Goal: Transaction & Acquisition: Purchase product/service

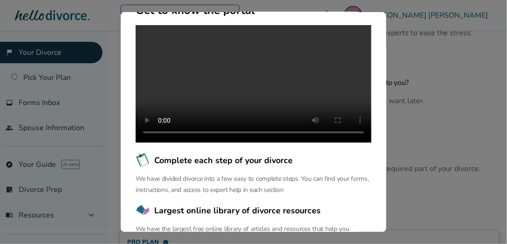
scroll to position [184, 0]
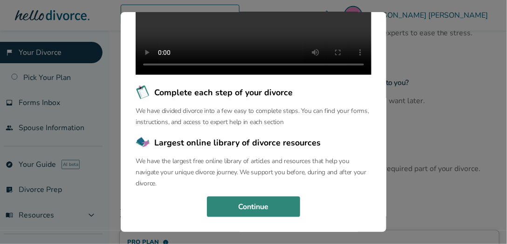
click at [246, 207] on button "Continue" at bounding box center [253, 207] width 93 height 20
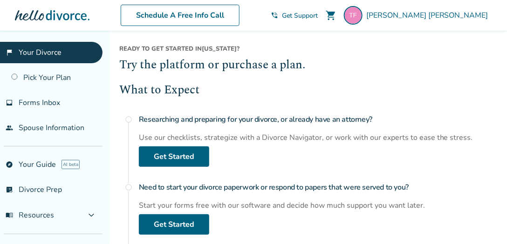
scroll to position [53, 0]
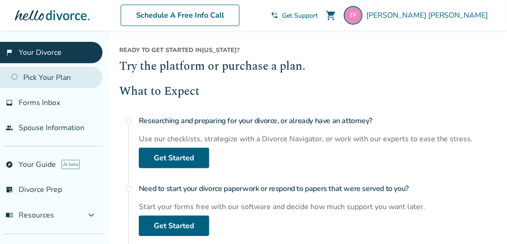
click at [53, 76] on link "Pick Your Plan" at bounding box center [51, 77] width 102 height 21
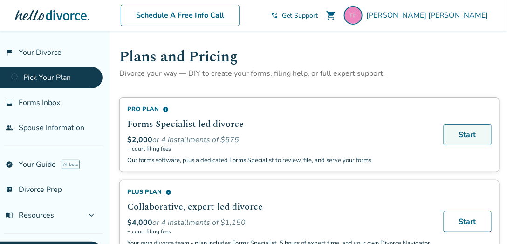
click at [461, 135] on link "Start" at bounding box center [467, 134] width 48 height 21
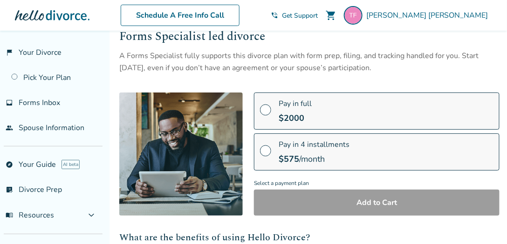
scroll to position [27, 0]
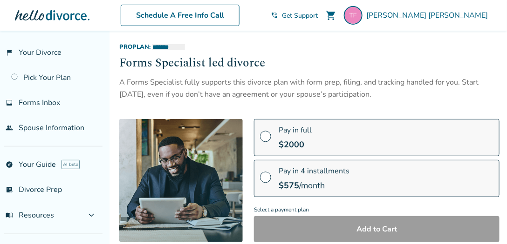
click at [268, 137] on span at bounding box center [265, 140] width 11 height 10
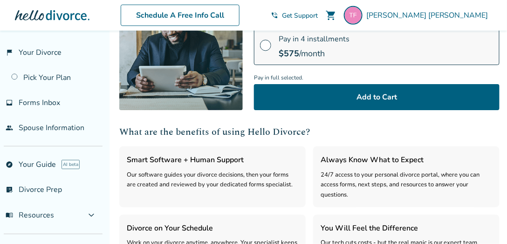
scroll to position [159, 0]
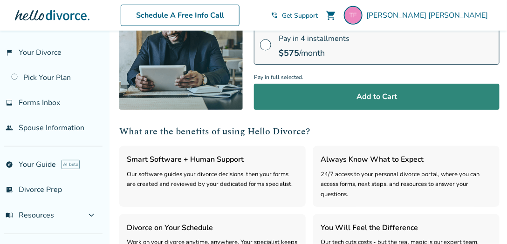
click at [330, 103] on button "Add to Cart" at bounding box center [376, 97] width 245 height 26
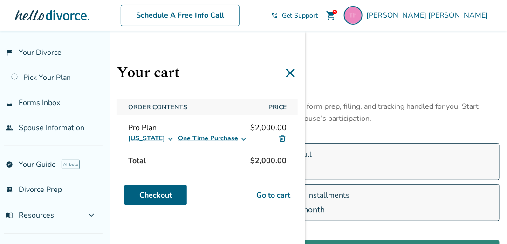
scroll to position [0, 0]
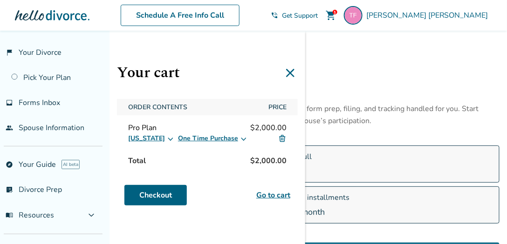
click at [288, 77] on icon at bounding box center [290, 73] width 15 height 15
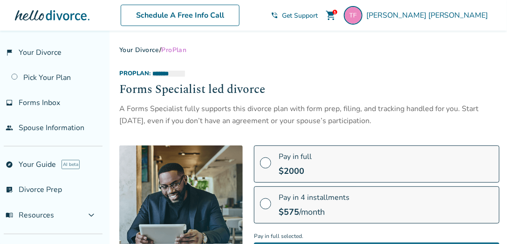
click at [317, 203] on div "Pay in 4 installments $ 575 /month" at bounding box center [313, 205] width 71 height 25
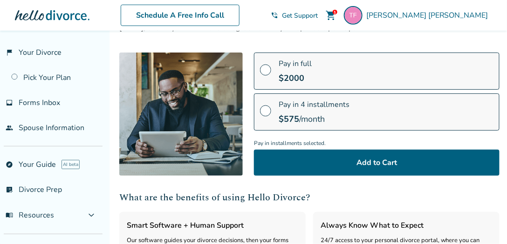
scroll to position [106, 0]
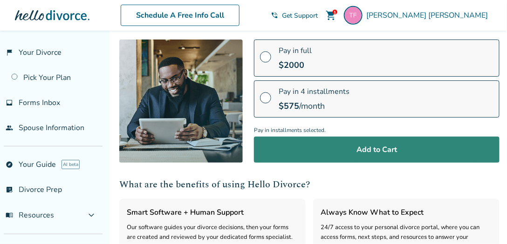
click at [359, 157] on button "Add to Cart" at bounding box center [376, 150] width 245 height 26
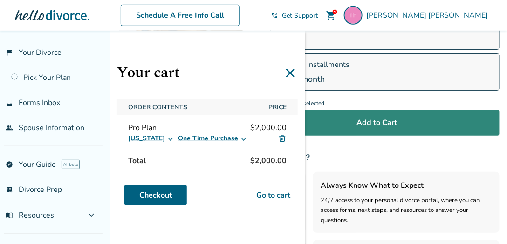
scroll to position [133, 0]
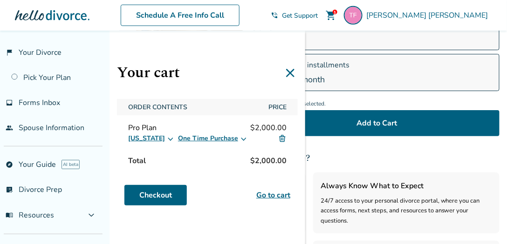
click at [240, 137] on icon at bounding box center [243, 138] width 7 height 7
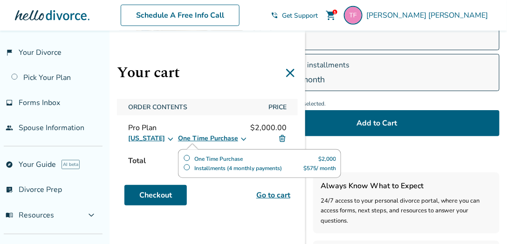
click at [215, 167] on label "Installments (4 monthly payments)" at bounding box center [232, 168] width 99 height 9
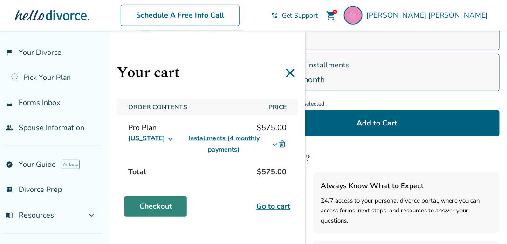
click at [156, 208] on link "Checkout" at bounding box center [155, 207] width 62 height 20
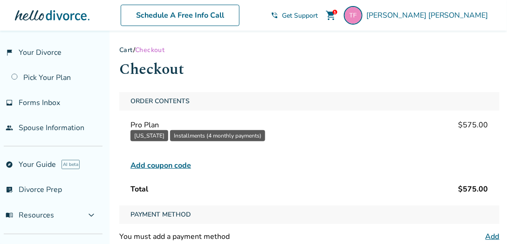
click at [156, 165] on span "Add coupon code" at bounding box center [160, 165] width 61 height 11
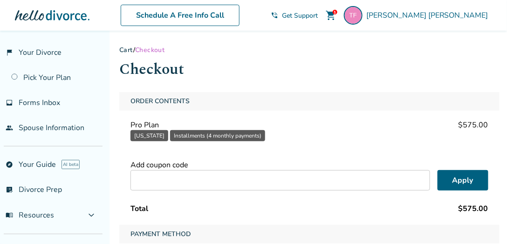
click at [222, 179] on input "text" at bounding box center [279, 180] width 299 height 20
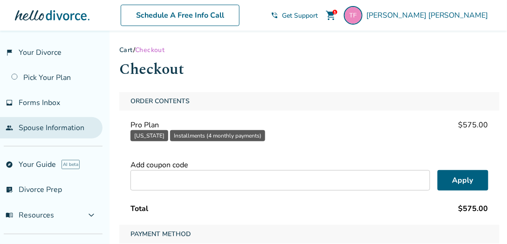
type input "*"
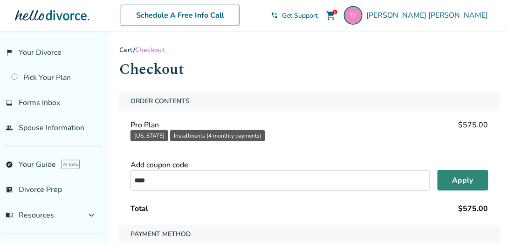
type input "****"
click at [467, 183] on button "Apply" at bounding box center [462, 180] width 51 height 20
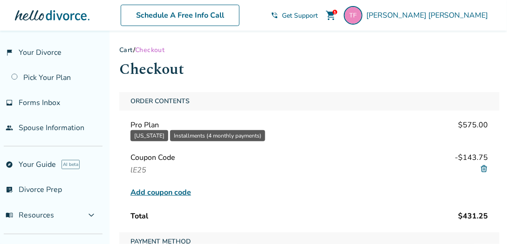
click at [124, 50] on link "Cart" at bounding box center [126, 50] width 14 height 9
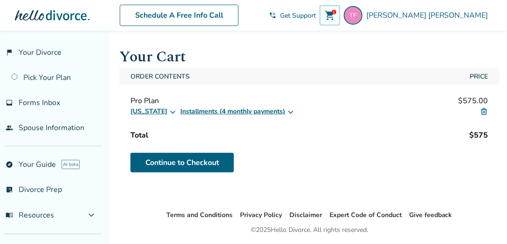
click at [287, 111] on icon at bounding box center [290, 111] width 7 height 7
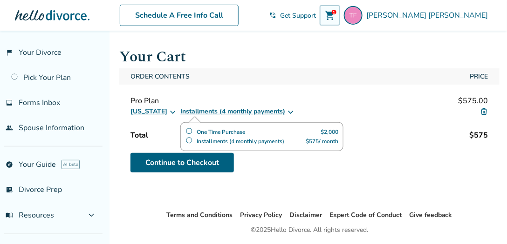
click at [185, 128] on label "One Time Purchase" at bounding box center [215, 132] width 60 height 9
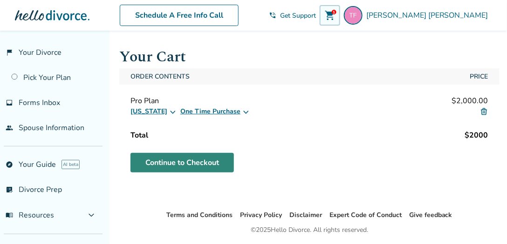
click at [222, 158] on link "Continue to Checkout" at bounding box center [181, 163] width 103 height 20
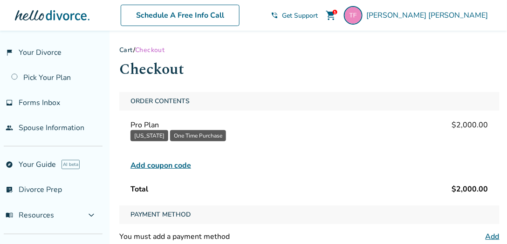
click at [183, 167] on span "Add coupon code" at bounding box center [160, 165] width 61 height 11
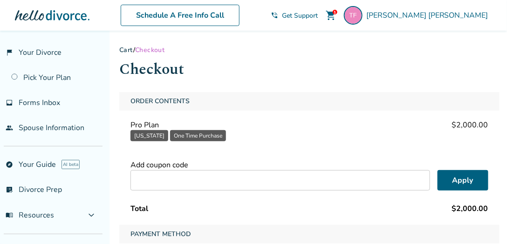
click at [192, 181] on input "text" at bounding box center [279, 180] width 299 height 20
type input "****"
click at [460, 184] on button "Apply" at bounding box center [462, 180] width 51 height 20
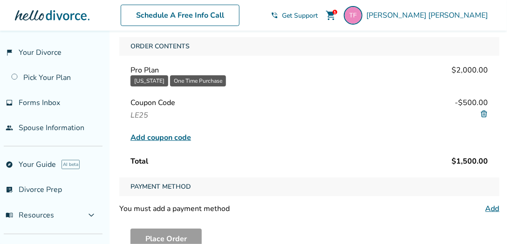
scroll to position [106, 0]
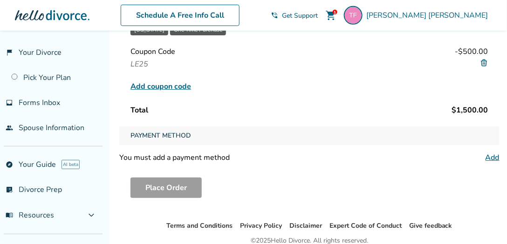
click at [488, 157] on link "Add" at bounding box center [492, 158] width 14 height 10
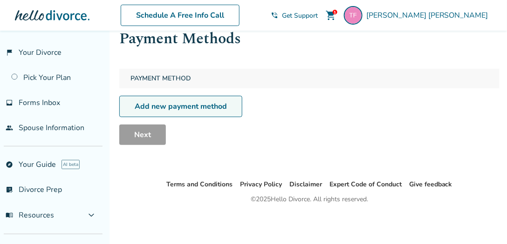
click at [193, 110] on link "Add new payment method" at bounding box center [180, 106] width 123 height 21
select select "**"
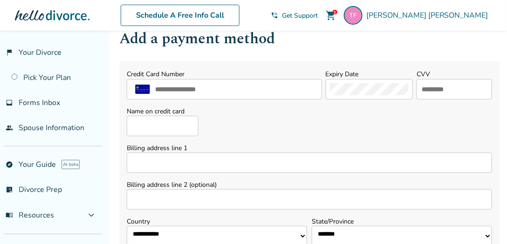
drag, startPoint x: 308, startPoint y: 95, endPoint x: 315, endPoint y: 94, distance: 7.0
click at [310, 95] on div at bounding box center [224, 89] width 195 height 20
type input "**********"
click at [440, 93] on input "text" at bounding box center [453, 89] width 67 height 12
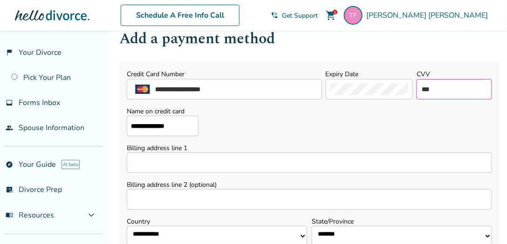
type input "***"
click at [153, 168] on input "Billing address line 1" at bounding box center [309, 163] width 365 height 20
type input "**********"
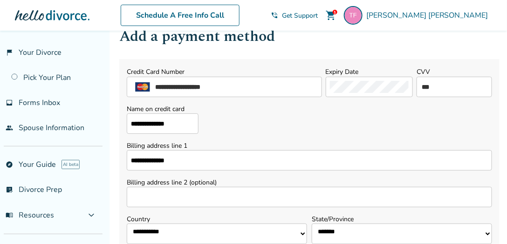
select select "**"
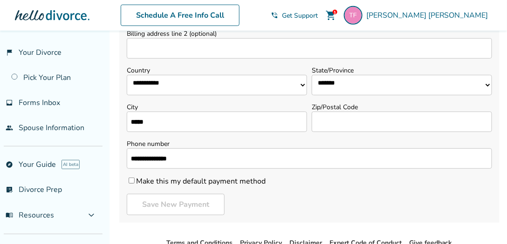
type input "**********"
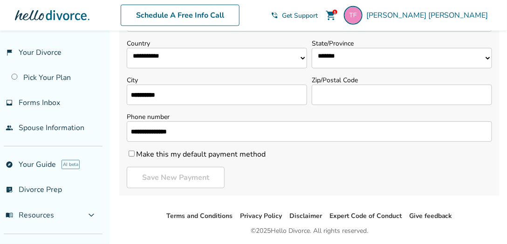
scroll to position [235, 0]
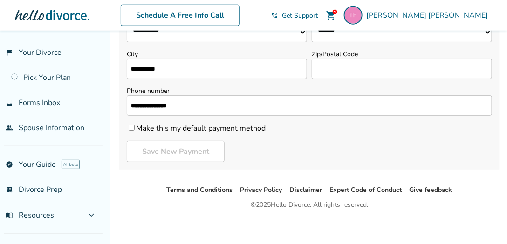
click at [332, 70] on input "Zip/Postal Code" at bounding box center [402, 69] width 180 height 20
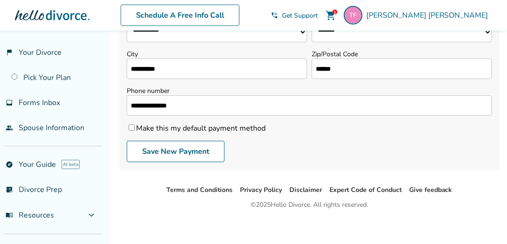
scroll to position [241, 0]
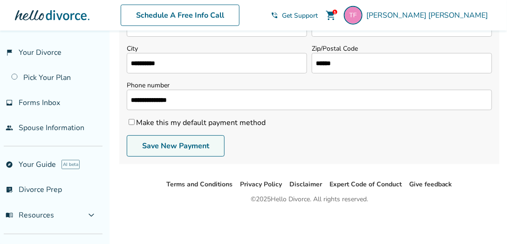
type input "*****"
click at [176, 146] on button "Save New Payment" at bounding box center [176, 146] width 98 height 21
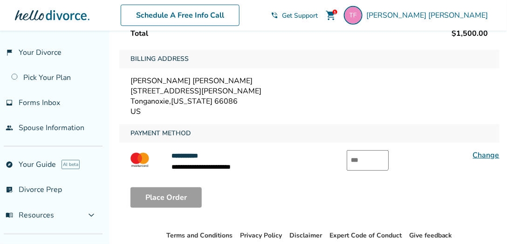
scroll to position [186, 0]
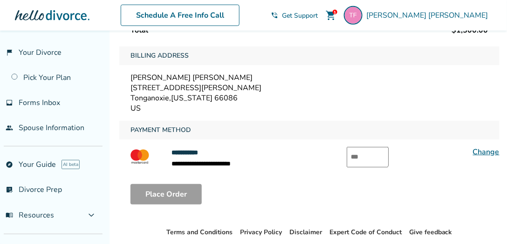
click at [369, 155] on input "text" at bounding box center [367, 157] width 42 height 20
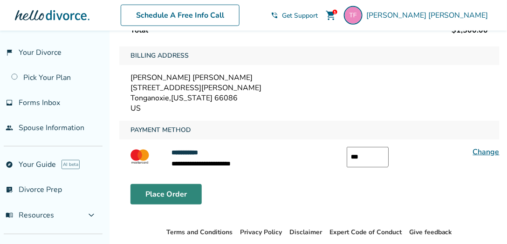
type input "***"
click at [176, 200] on button "Place Order" at bounding box center [165, 194] width 71 height 20
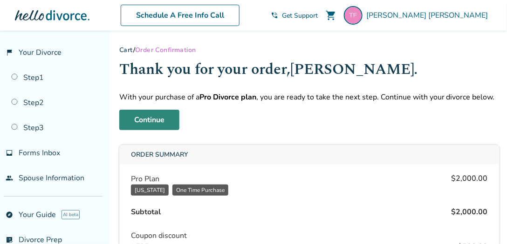
click at [153, 123] on link "Continue" at bounding box center [149, 120] width 60 height 20
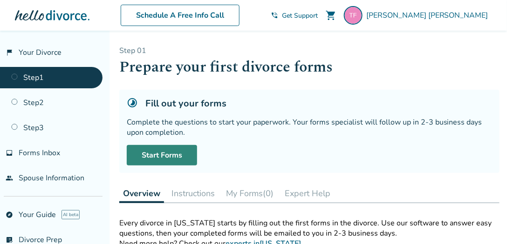
click at [176, 162] on link "Start Forms" at bounding box center [162, 155] width 70 height 20
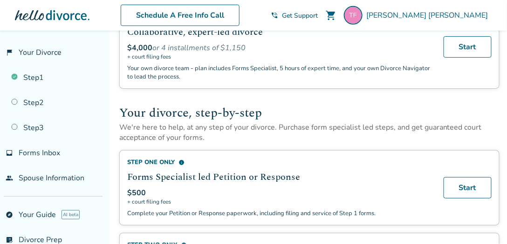
scroll to position [186, 0]
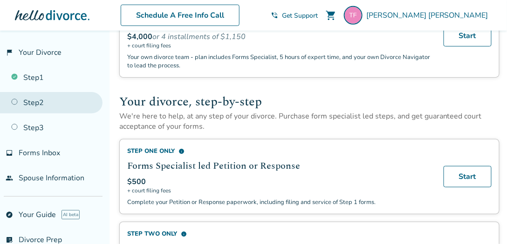
click at [17, 101] on link "Step 2" at bounding box center [51, 102] width 102 height 21
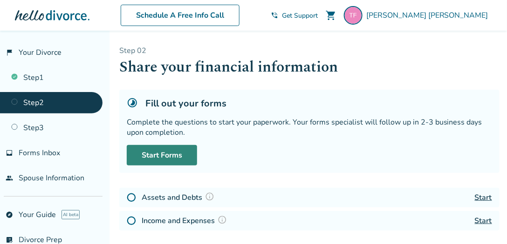
click at [185, 157] on link "Start Forms" at bounding box center [162, 155] width 70 height 20
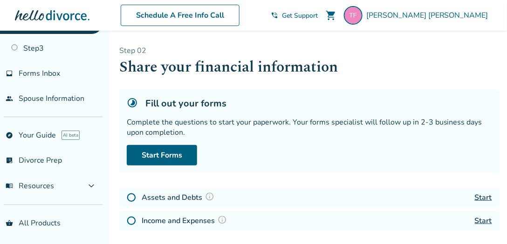
scroll to position [104, 0]
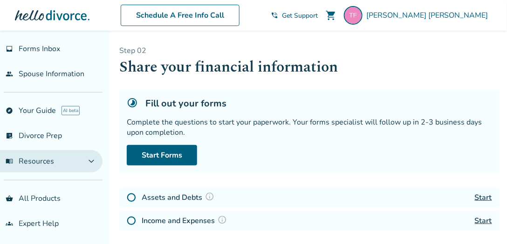
click at [86, 165] on button "menu_book Resources expand_more" at bounding box center [51, 161] width 102 height 22
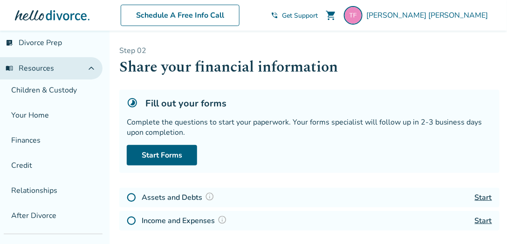
scroll to position [170, 0]
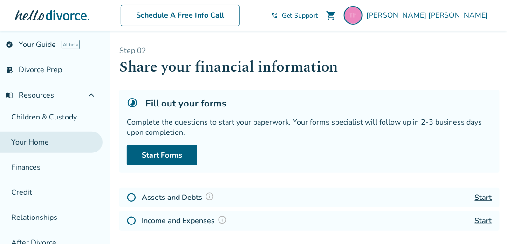
click at [40, 140] on link "Your Home" at bounding box center [51, 142] width 102 height 21
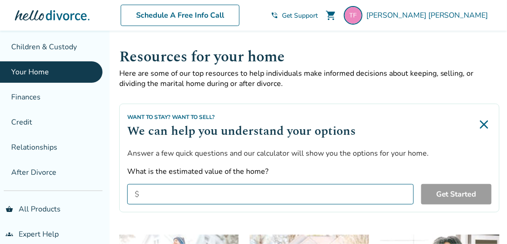
scroll to position [251, 0]
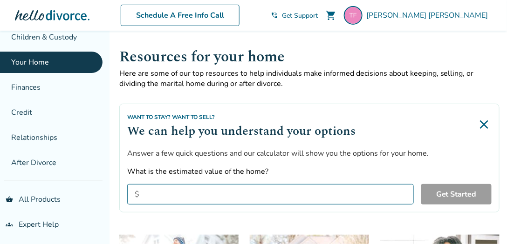
click at [177, 185] on input "What is the estimated value of the home?" at bounding box center [270, 194] width 286 height 20
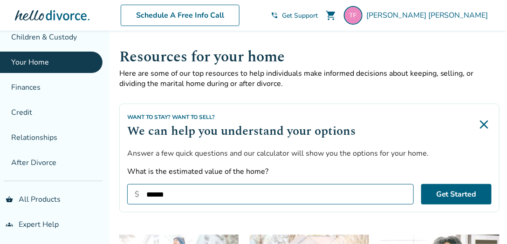
type input "*******"
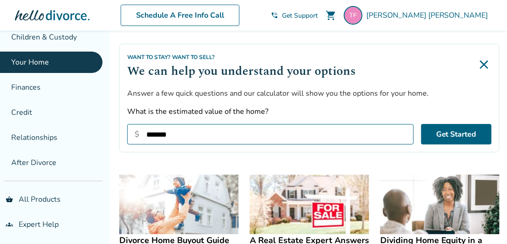
scroll to position [53, 0]
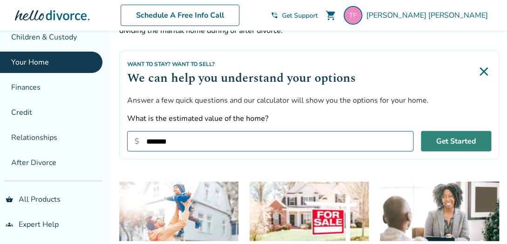
click at [468, 142] on button "Get Started" at bounding box center [456, 141] width 70 height 20
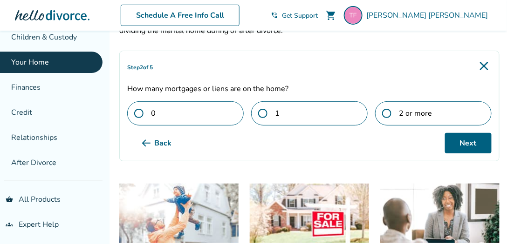
click at [218, 114] on label "0" at bounding box center [185, 114] width 116 height 24
click at [394, 113] on span at bounding box center [390, 113] width 17 height 9
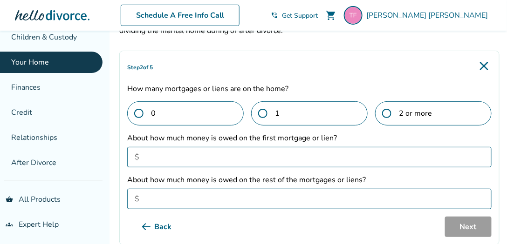
click at [197, 153] on input "About how much money is owed on the first mortgage or lien?" at bounding box center [309, 157] width 364 height 20
type input "*******"
click at [189, 196] on input "About how much money is owed on the first mortgage or lien?" at bounding box center [309, 199] width 364 height 20
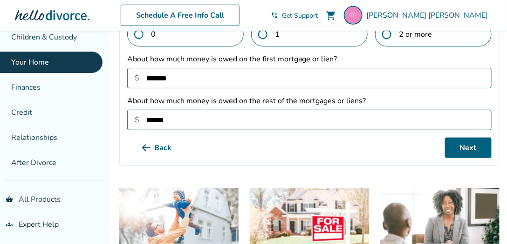
scroll to position [133, 0]
type input "******"
click at [464, 145] on button "Next" at bounding box center [468, 147] width 47 height 20
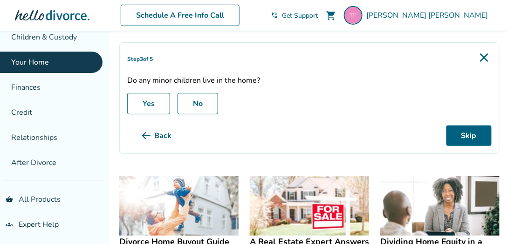
scroll to position [53, 0]
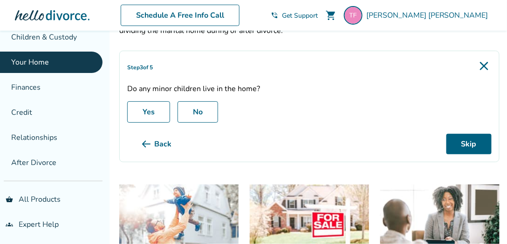
click at [195, 110] on label "No" at bounding box center [197, 112] width 41 height 21
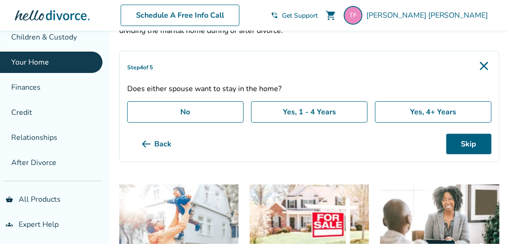
click at [211, 110] on label "No" at bounding box center [185, 112] width 116 height 21
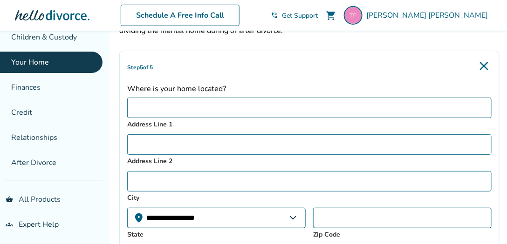
click at [222, 104] on input "Address Line 1" at bounding box center [309, 108] width 364 height 20
type input "**********"
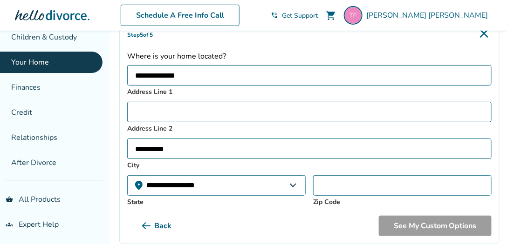
scroll to position [133, 0]
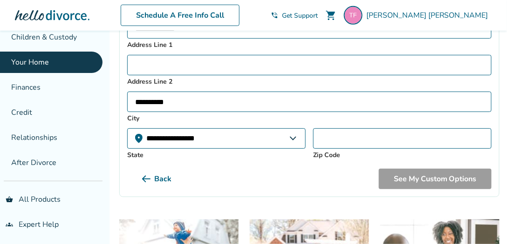
click at [200, 131] on select "**********" at bounding box center [216, 139] width 178 height 20
select select "**"
click at [127, 129] on select "**********" at bounding box center [216, 139] width 178 height 20
click at [336, 140] on input "Zip Code" at bounding box center [402, 139] width 178 height 20
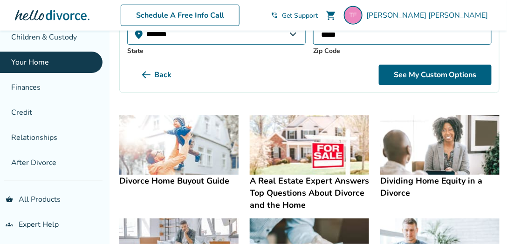
scroll to position [239, 0]
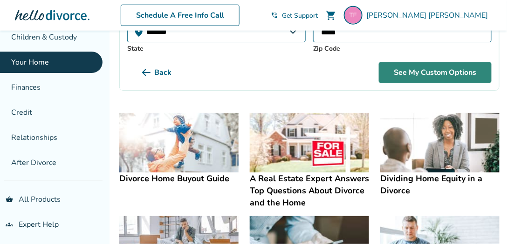
type input "*****"
click at [424, 73] on button "See My Custom Options" at bounding box center [435, 72] width 113 height 20
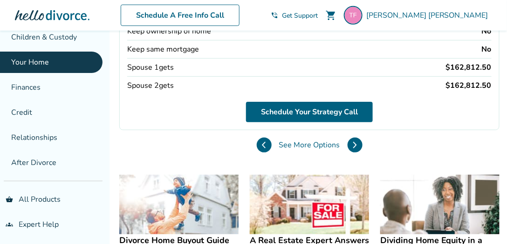
scroll to position [186, 0]
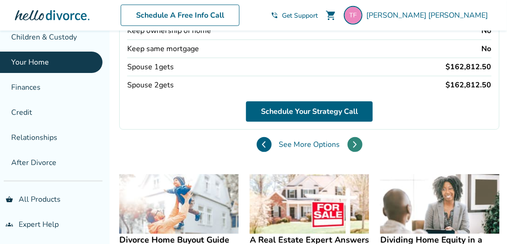
click at [354, 142] on icon at bounding box center [354, 145] width 3 height 6
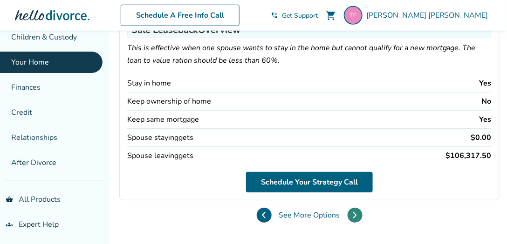
scroll to position [106, 0]
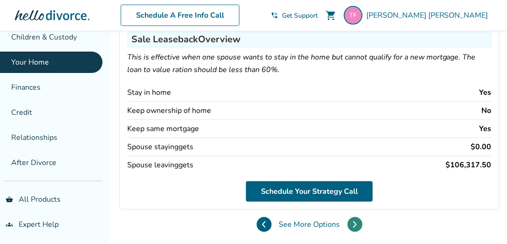
click at [355, 221] on icon at bounding box center [355, 224] width 4 height 7
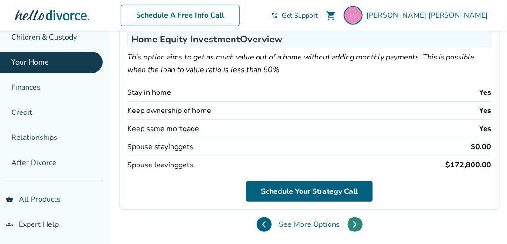
click at [356, 221] on icon at bounding box center [355, 224] width 4 height 7
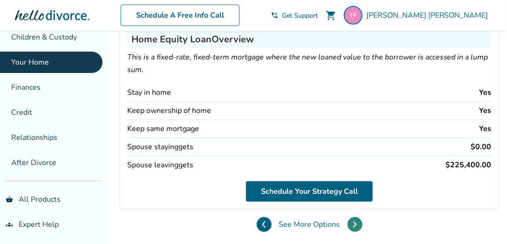
click at [356, 221] on icon at bounding box center [355, 224] width 4 height 7
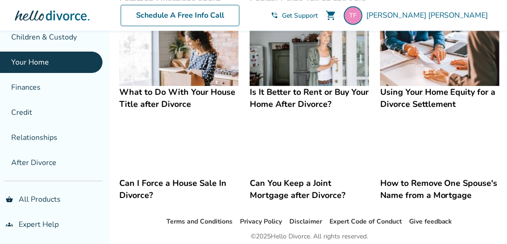
scroll to position [532, 0]
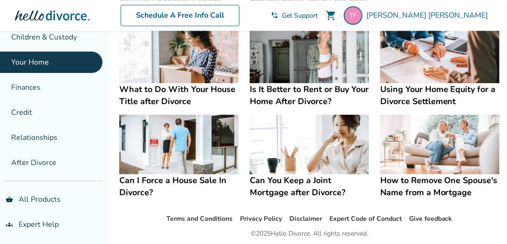
click at [418, 183] on h4 "How to Remove One Spouse's Name from a Mortgage" at bounding box center [439, 187] width 119 height 24
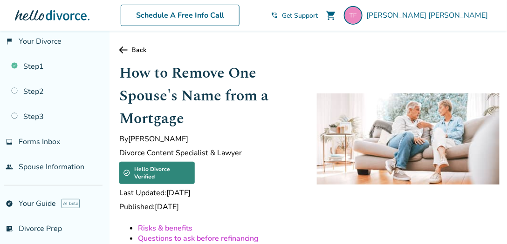
click at [122, 47] on icon at bounding box center [123, 50] width 8 height 7
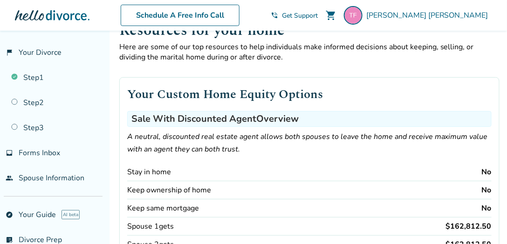
scroll to position [18, 0]
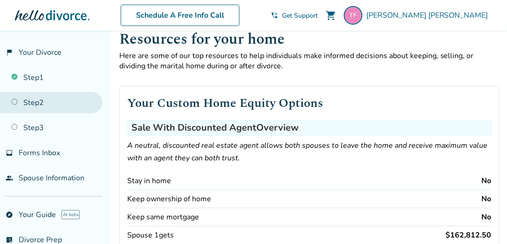
click at [15, 99] on link "Step 2" at bounding box center [51, 102] width 102 height 21
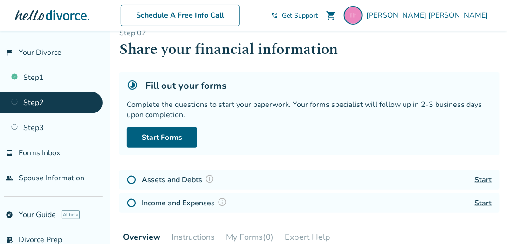
scroll to position [18, 0]
click at [176, 133] on link "Start Forms" at bounding box center [162, 138] width 70 height 20
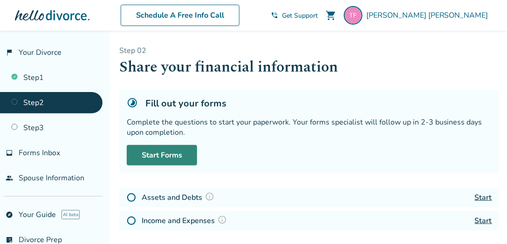
click at [178, 154] on link "Start Forms" at bounding box center [162, 155] width 70 height 20
